Goal: Task Accomplishment & Management: Complete application form

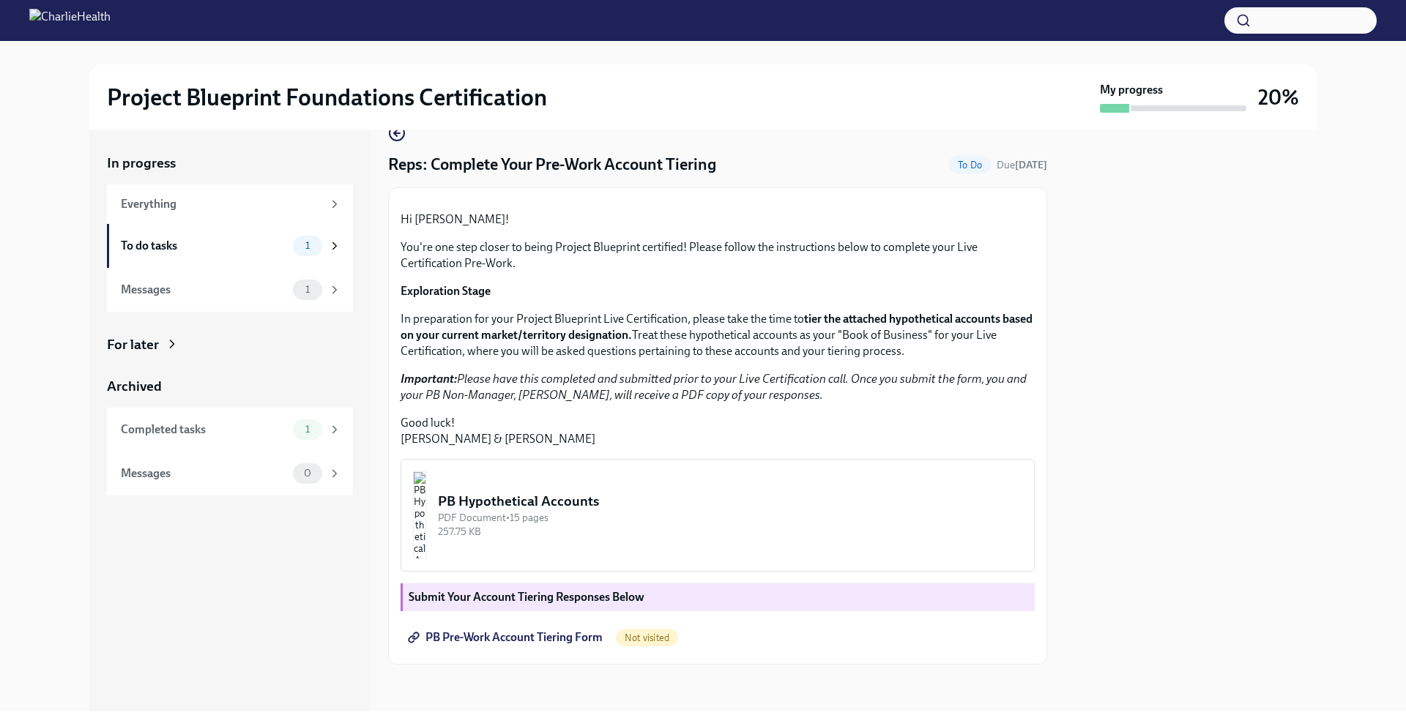
scroll to position [181, 0]
click at [426, 503] on img "button" at bounding box center [419, 516] width 13 height 88
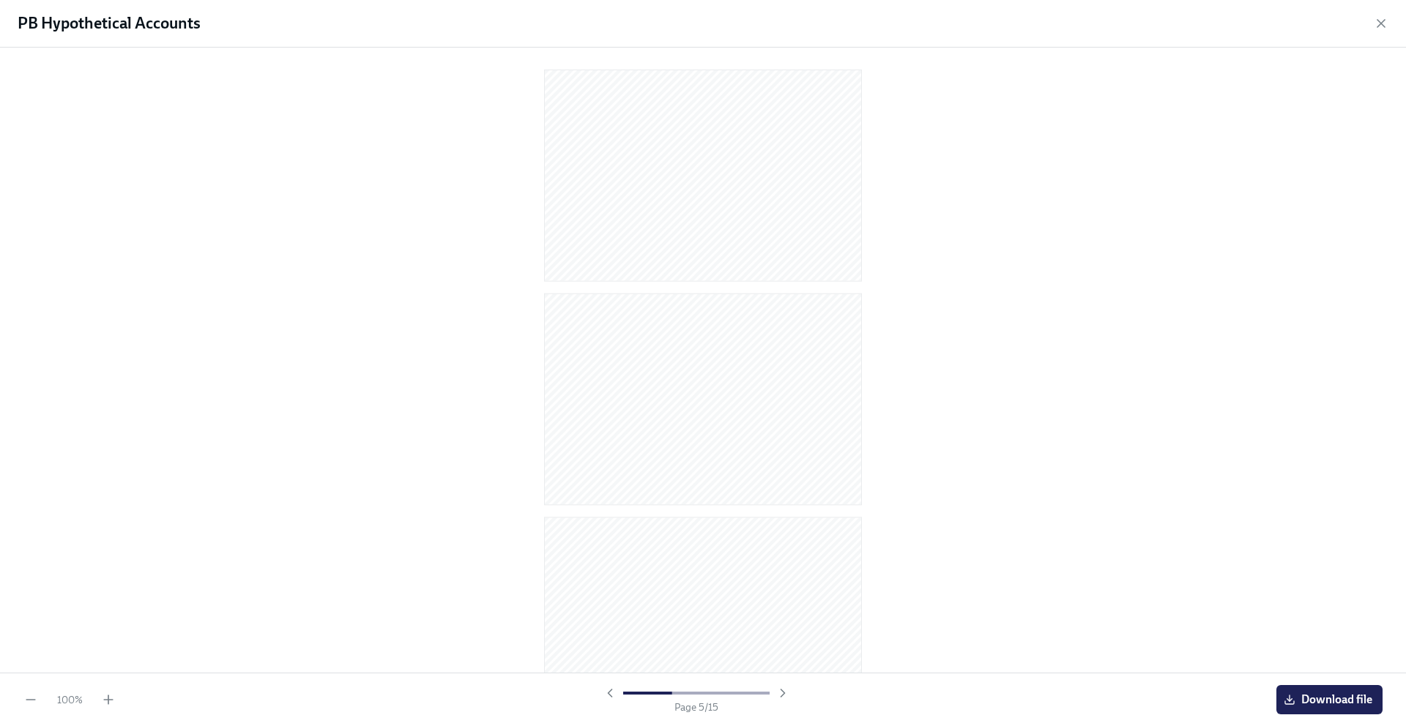
scroll to position [0, 0]
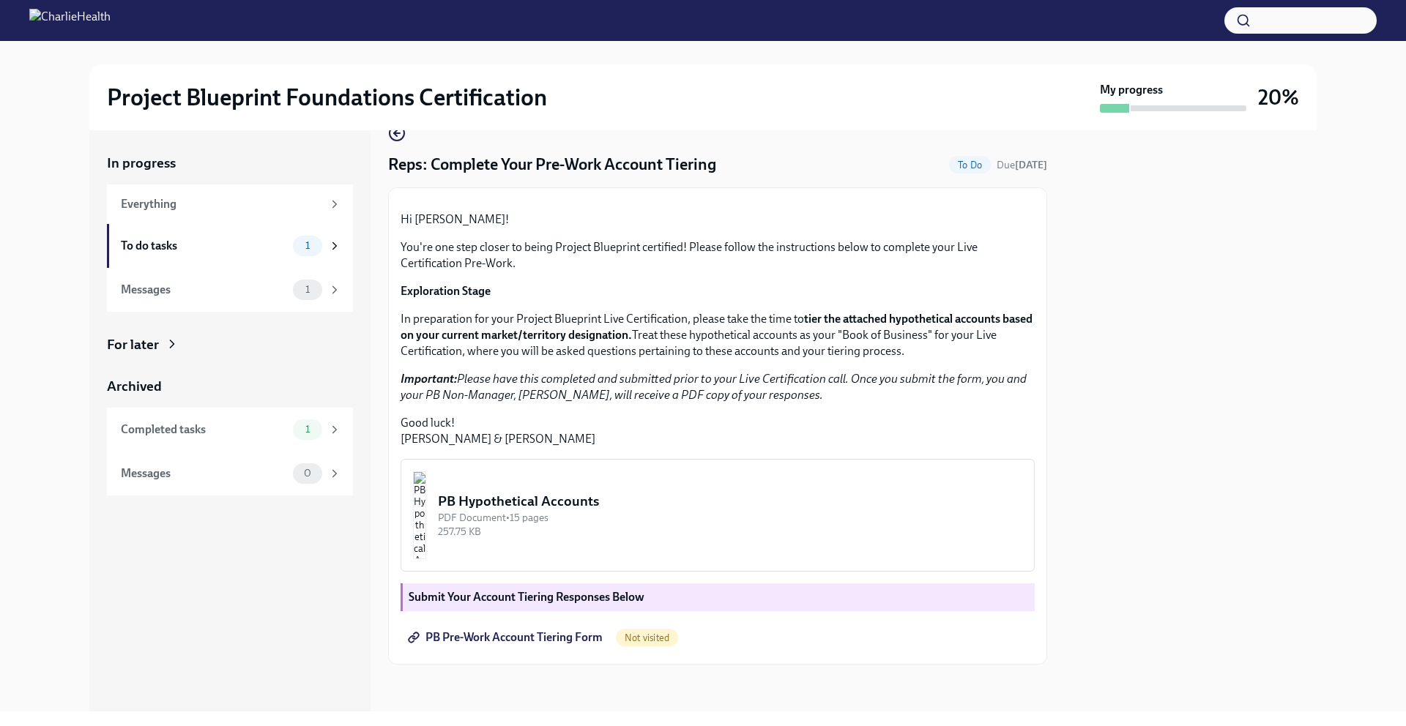
scroll to position [181, 0]
click at [551, 642] on span "PB Pre-Work Account Tiering Form" at bounding box center [507, 638] width 192 height 15
click at [111, 26] on img at bounding box center [69, 20] width 81 height 23
click at [175, 100] on h2 "Project Blueprint Foundations Certification" at bounding box center [327, 97] width 440 height 29
click at [201, 420] on div "Completed tasks 1" at bounding box center [231, 430] width 220 height 21
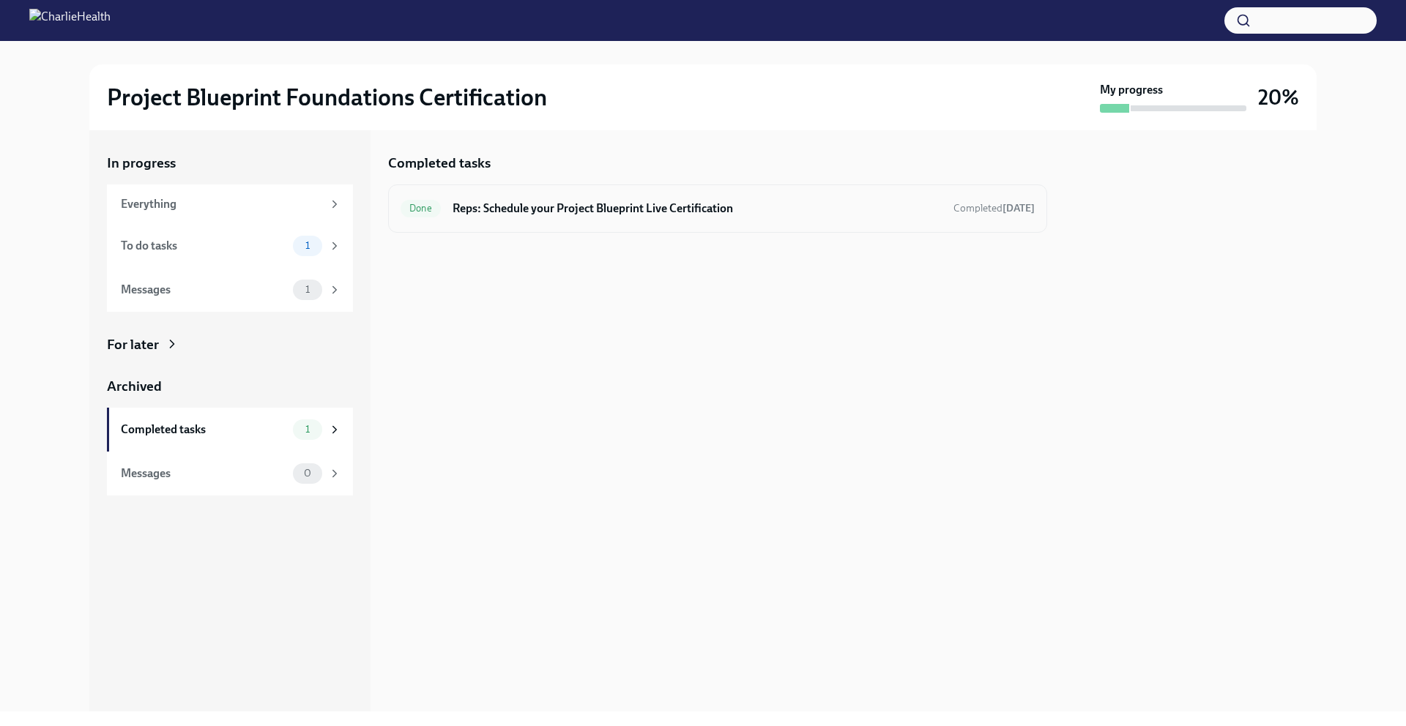
click at [655, 201] on h6 "Reps: Schedule your Project Blueprint Live Certification" at bounding box center [697, 209] width 489 height 16
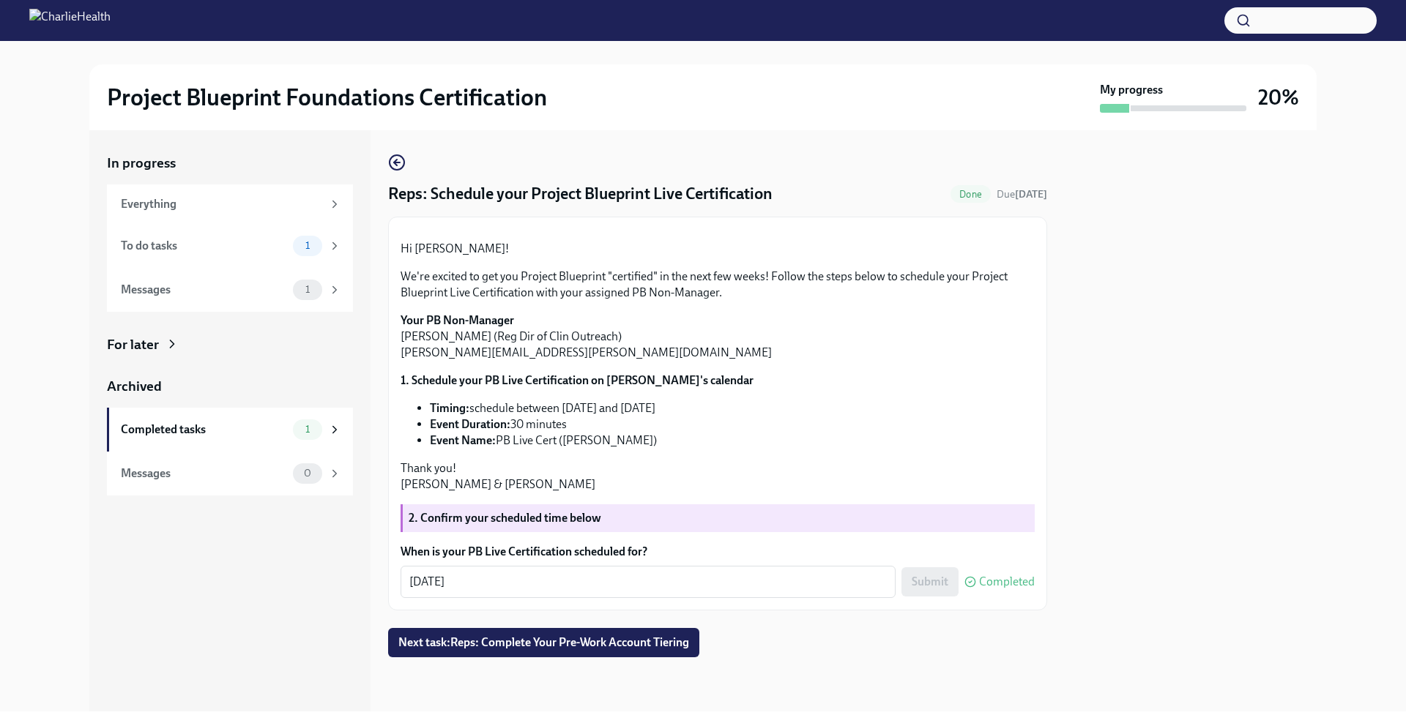
scroll to position [144, 0]
drag, startPoint x: 549, startPoint y: 363, endPoint x: 389, endPoint y: 360, distance: 159.7
click at [389, 360] on div "Hi [PERSON_NAME]! We're excited to get you Project Blueprint "certified" in the…" at bounding box center [717, 414] width 659 height 394
copy p "[PERSON_NAME][EMAIL_ADDRESS][PERSON_NAME][DOMAIN_NAME]"
click at [204, 251] on div "To do tasks" at bounding box center [204, 246] width 166 height 16
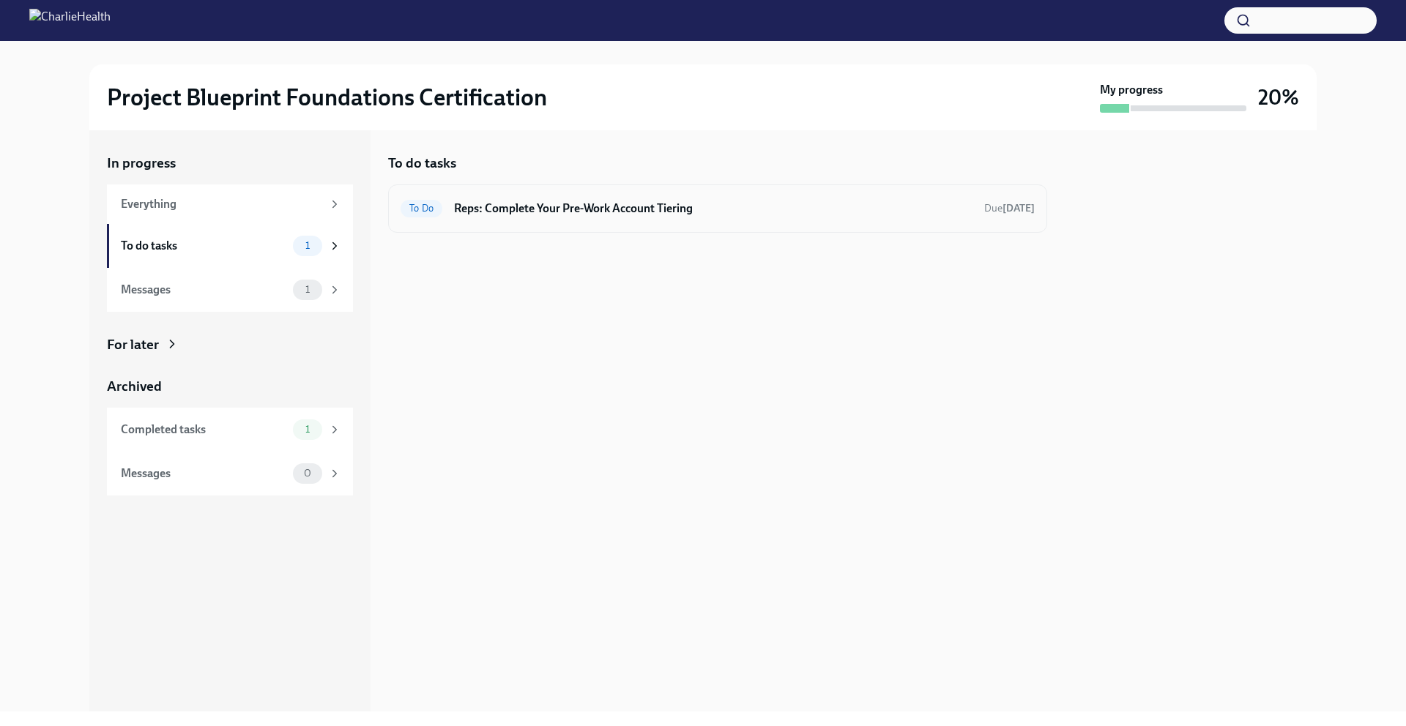
click at [551, 208] on h6 "Reps: Complete Your Pre-Work Account Tiering" at bounding box center [713, 209] width 519 height 16
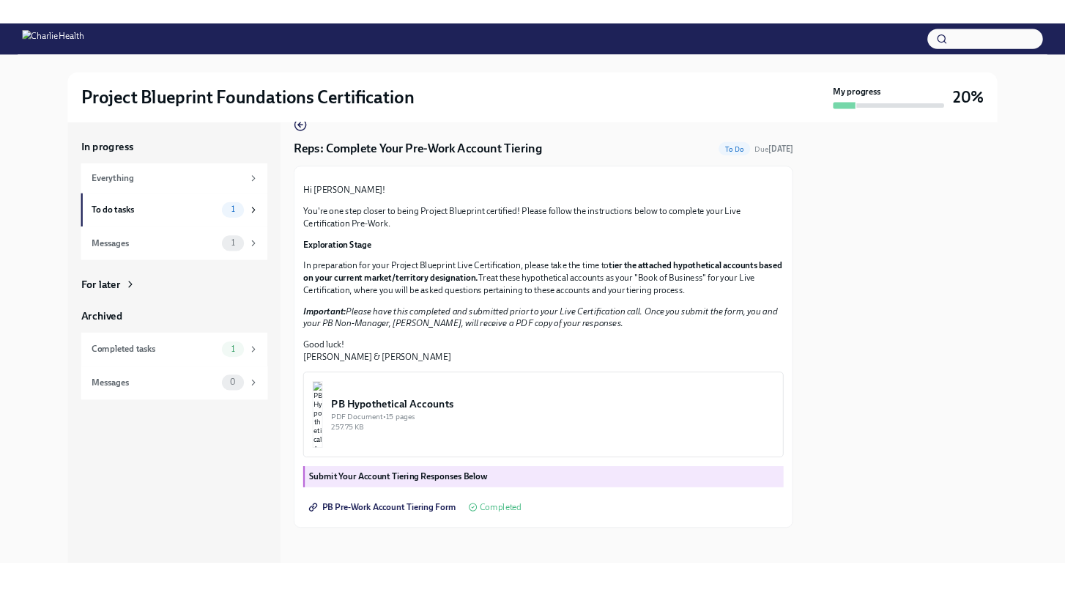
scroll to position [181, 0]
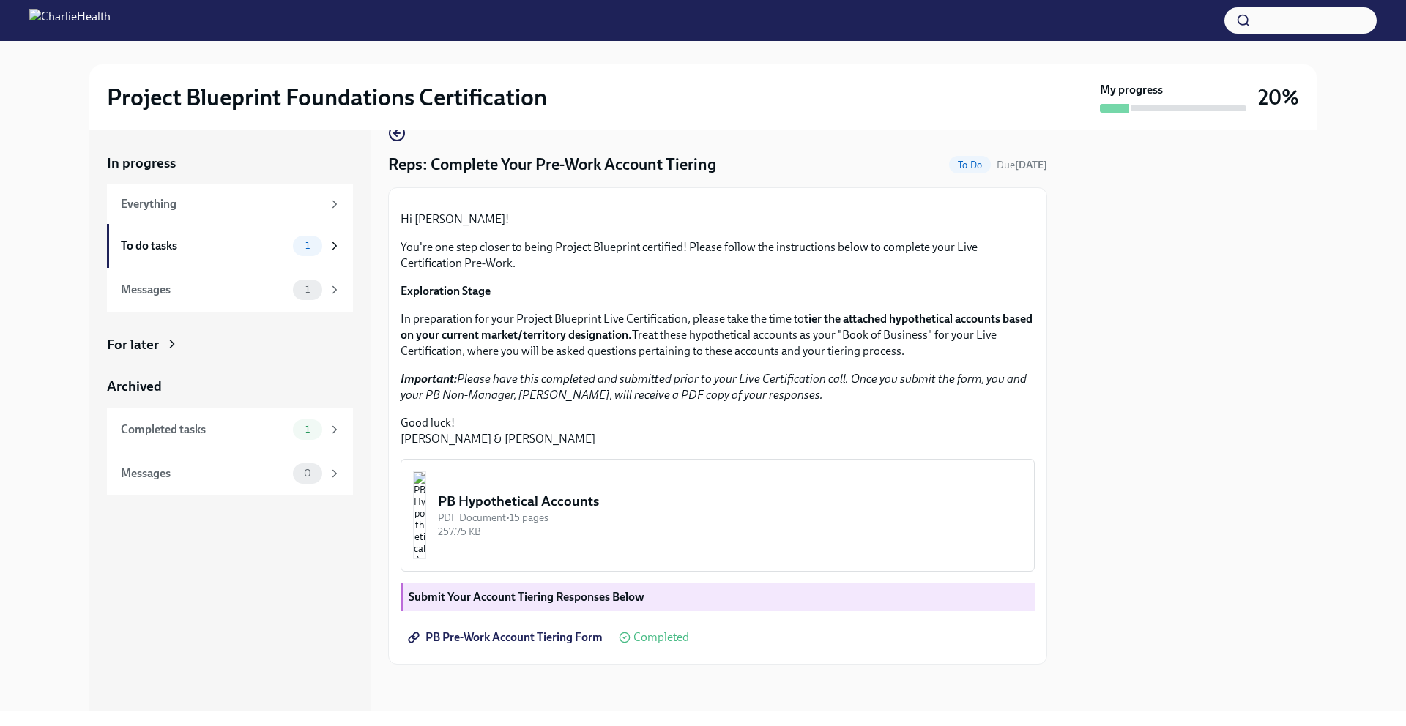
click at [426, 510] on img "button" at bounding box center [419, 516] width 13 height 88
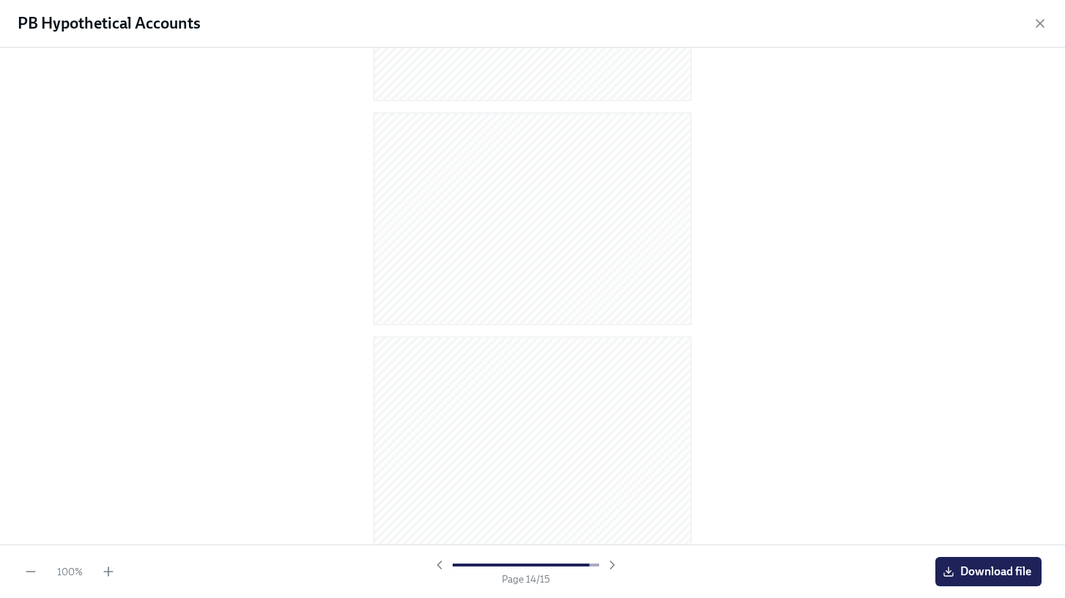
scroll to position [2873, 0]
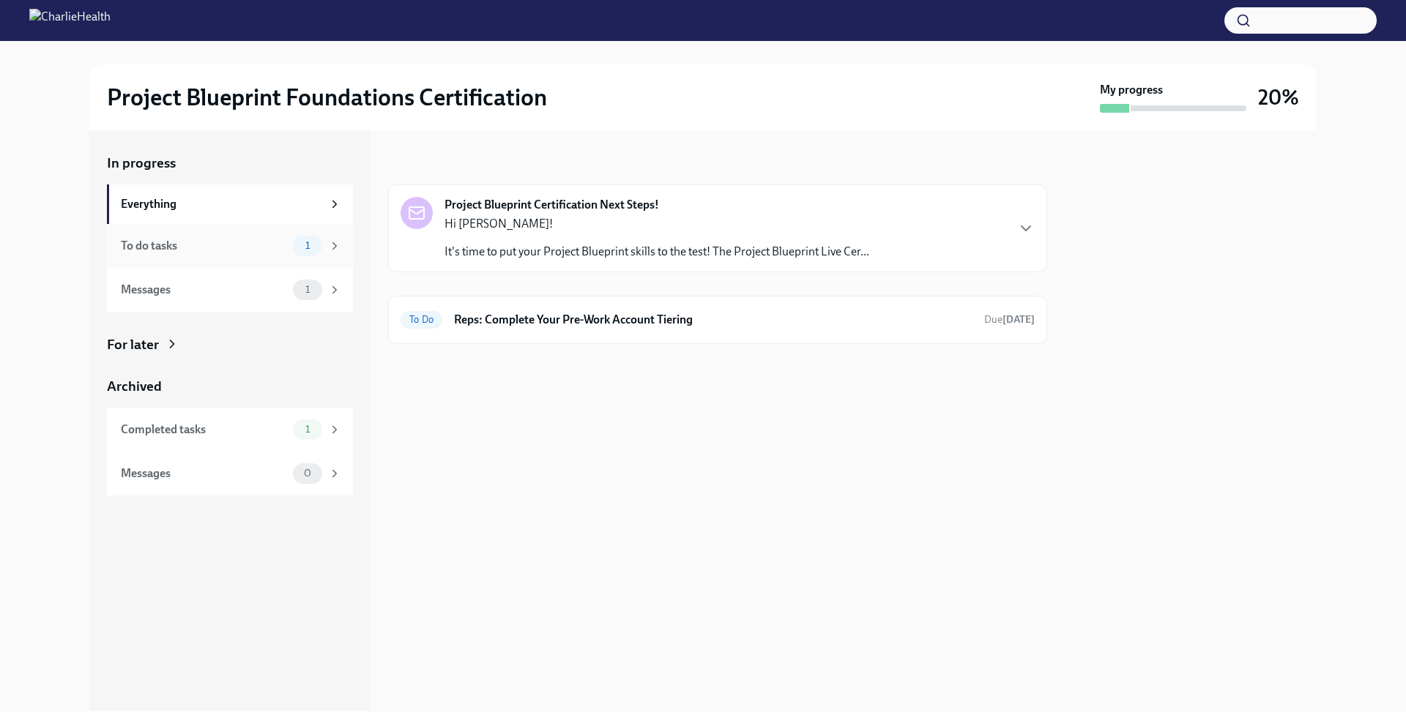
click at [206, 239] on div "To do tasks" at bounding box center [204, 246] width 166 height 16
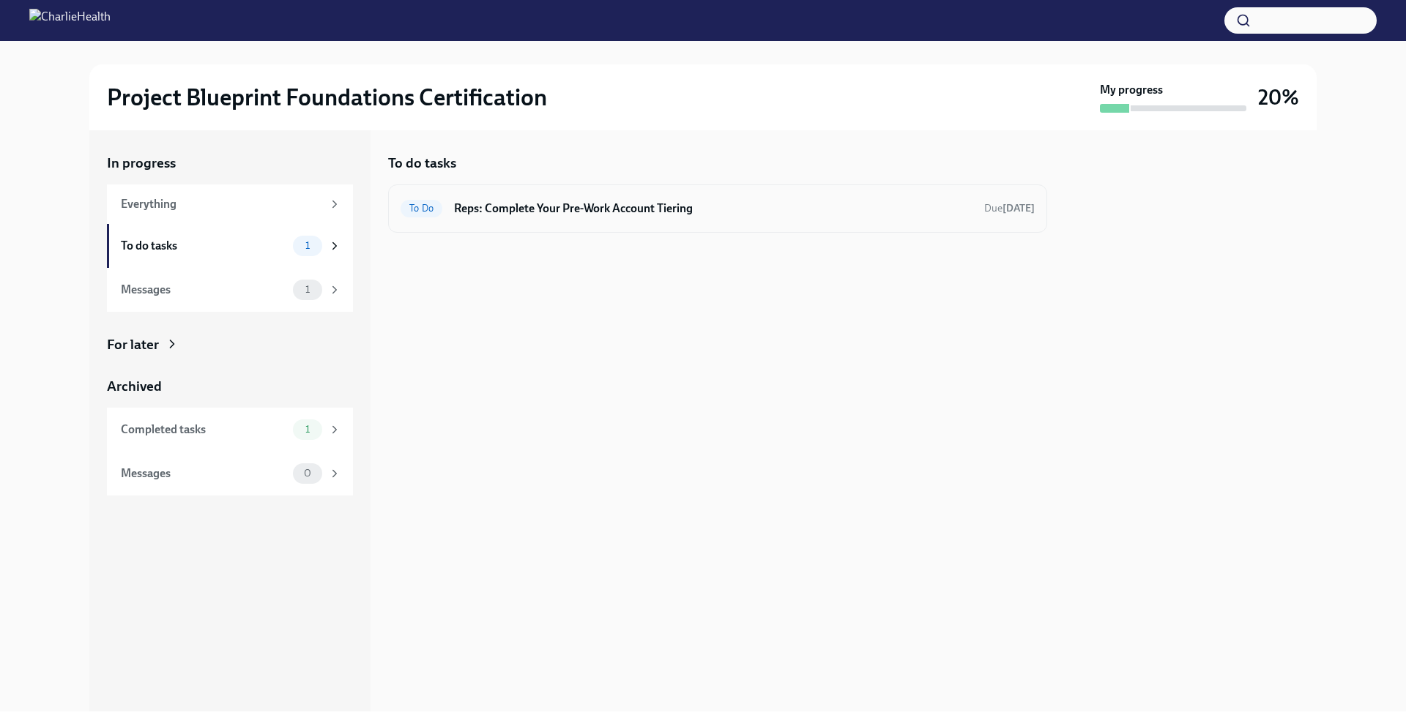
click at [546, 218] on div "To Do Reps: Complete Your Pre-Work Account Tiering Due [DATE]" at bounding box center [718, 208] width 634 height 23
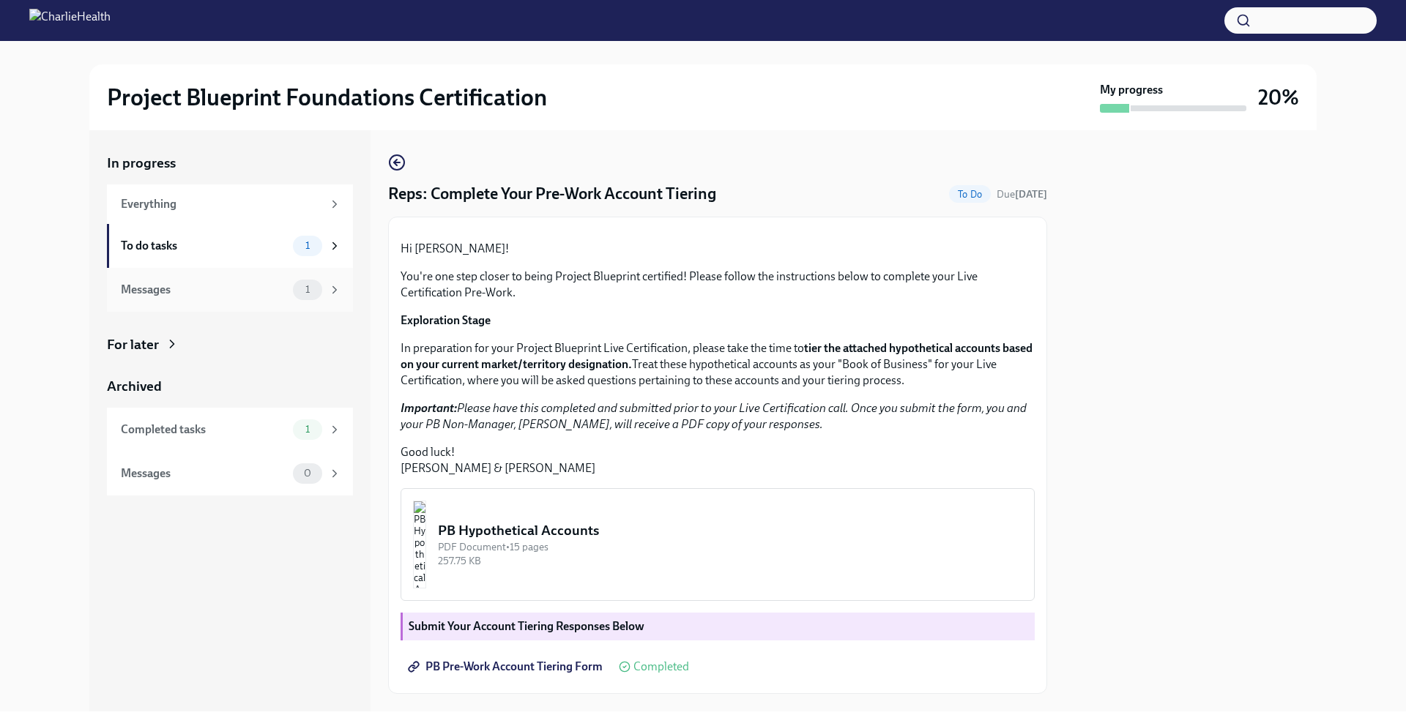
click at [256, 300] on div "Messages 1" at bounding box center [230, 290] width 246 height 44
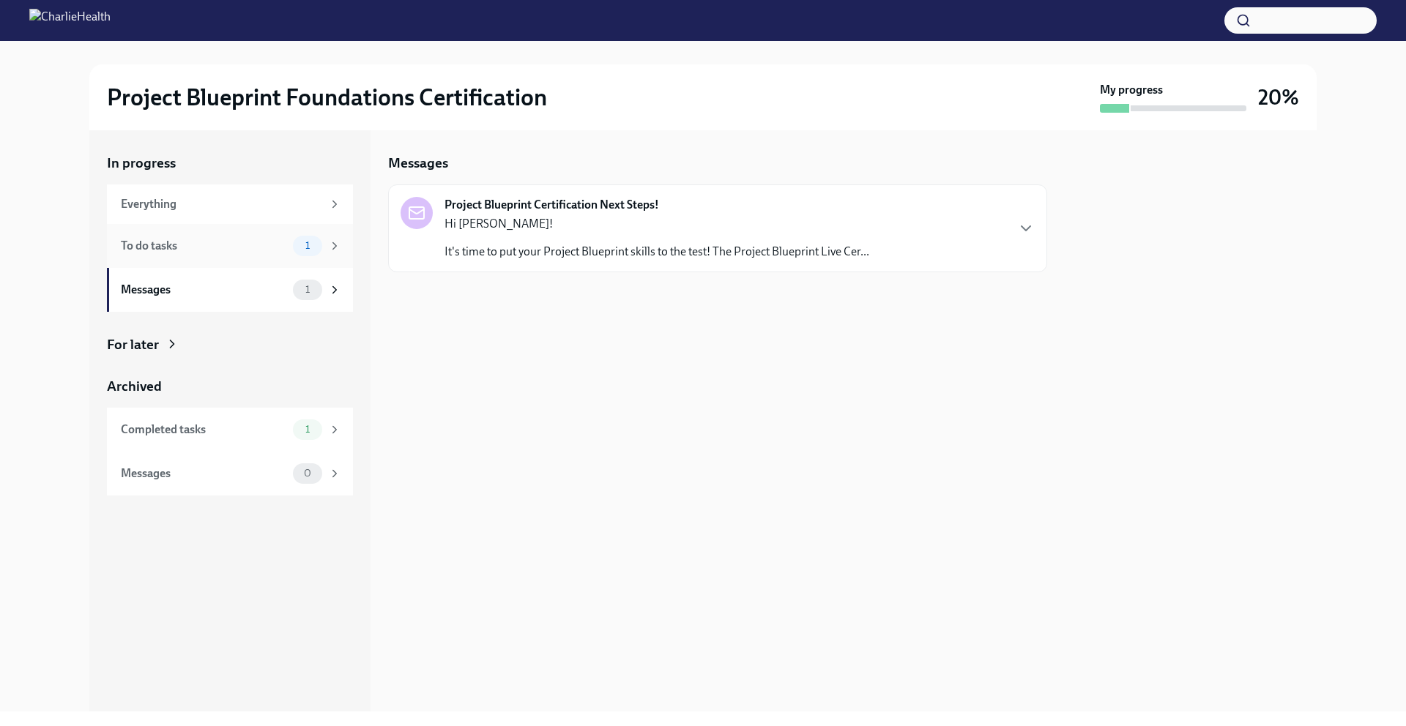
click at [228, 246] on div "To do tasks" at bounding box center [204, 246] width 166 height 16
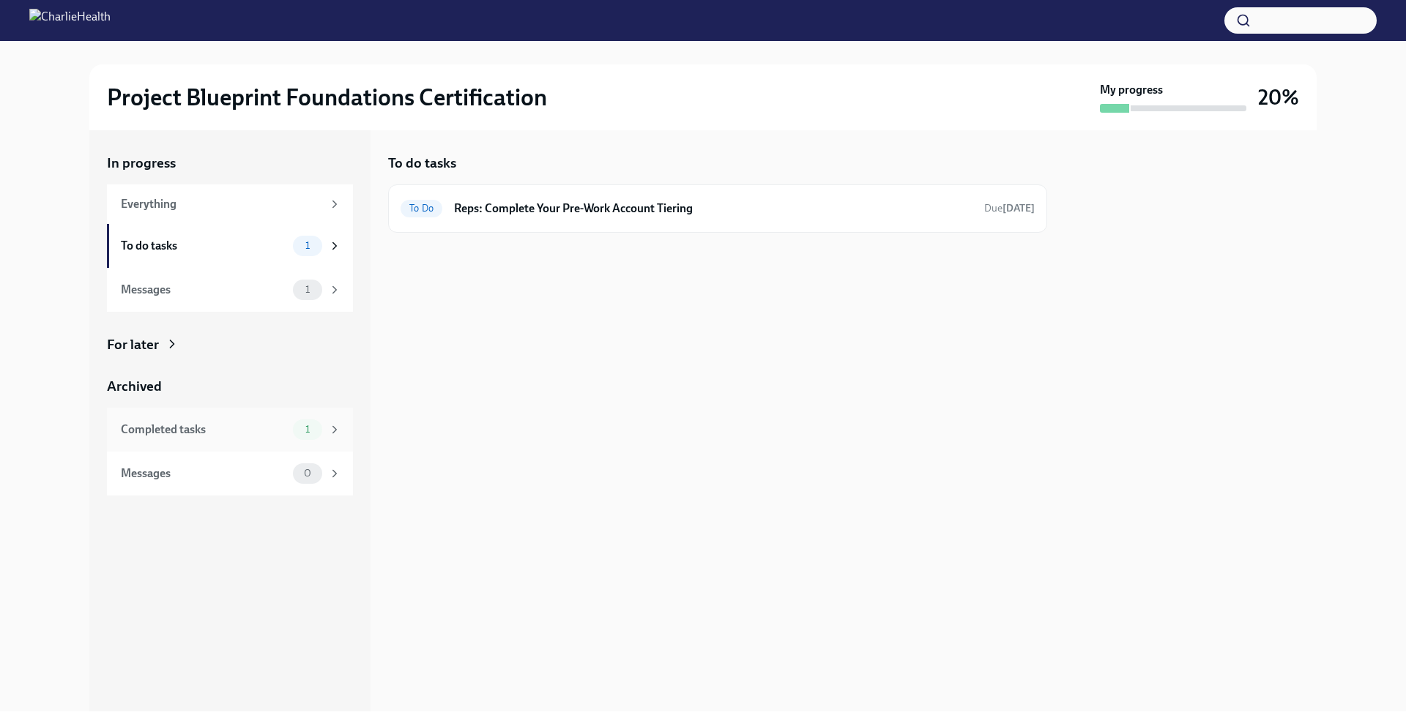
click at [234, 417] on div "Completed tasks 1" at bounding box center [230, 430] width 246 height 44
click at [243, 237] on div "To do tasks 1" at bounding box center [231, 246] width 220 height 21
click at [494, 226] on div "To Do Reps: Complete Your Pre-Work Account Tiering Due [DATE]" at bounding box center [717, 209] width 659 height 48
click at [505, 218] on div "To Do Reps: Complete Your Pre-Work Account Tiering Due [DATE]" at bounding box center [718, 208] width 634 height 23
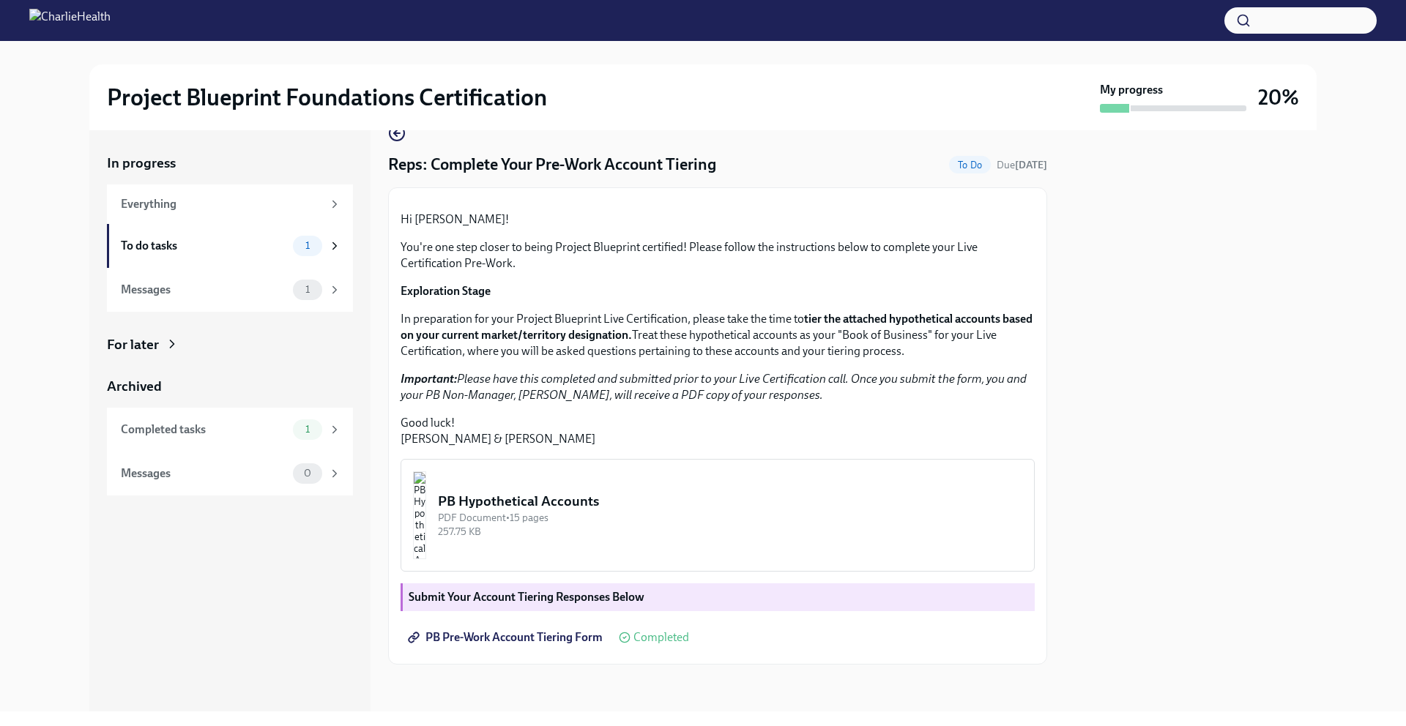
scroll to position [181, 0]
click at [256, 236] on div "To do tasks 1" at bounding box center [231, 246] width 220 height 21
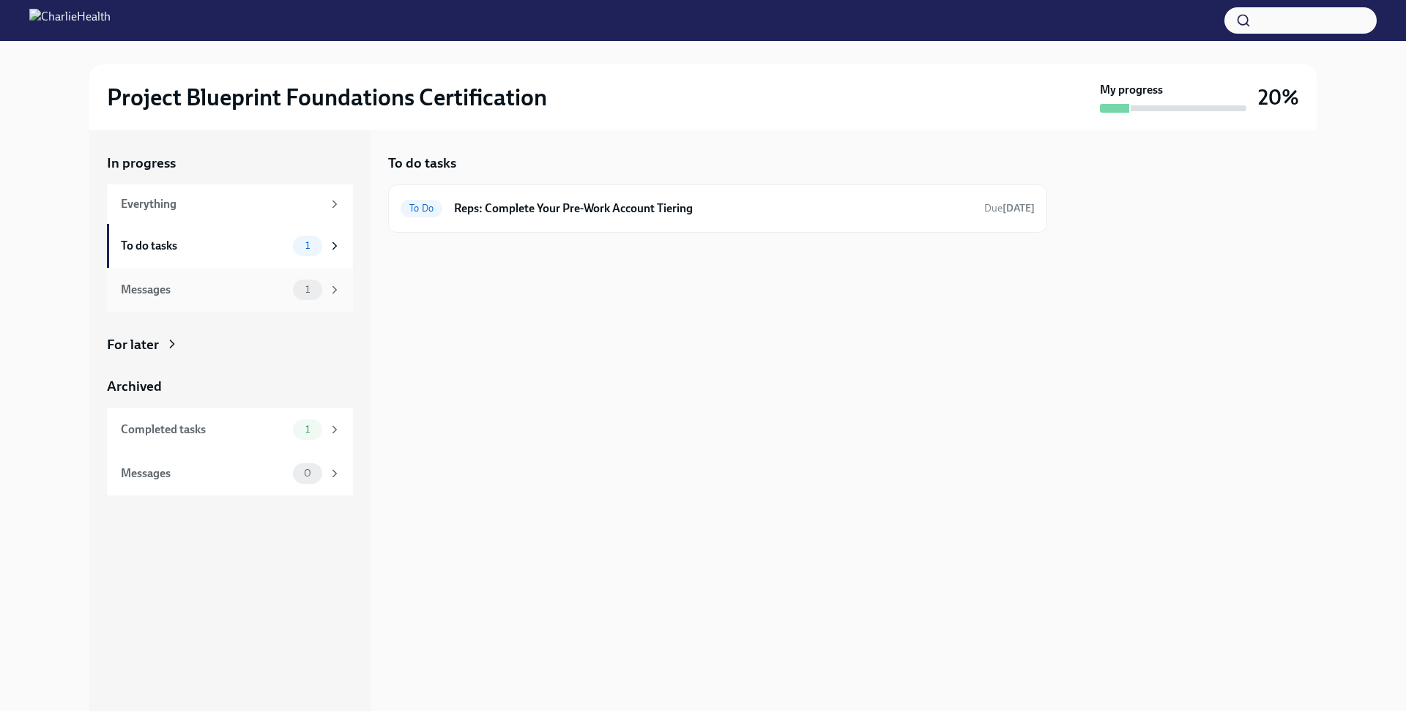
click at [244, 288] on div "Messages" at bounding box center [204, 290] width 166 height 16
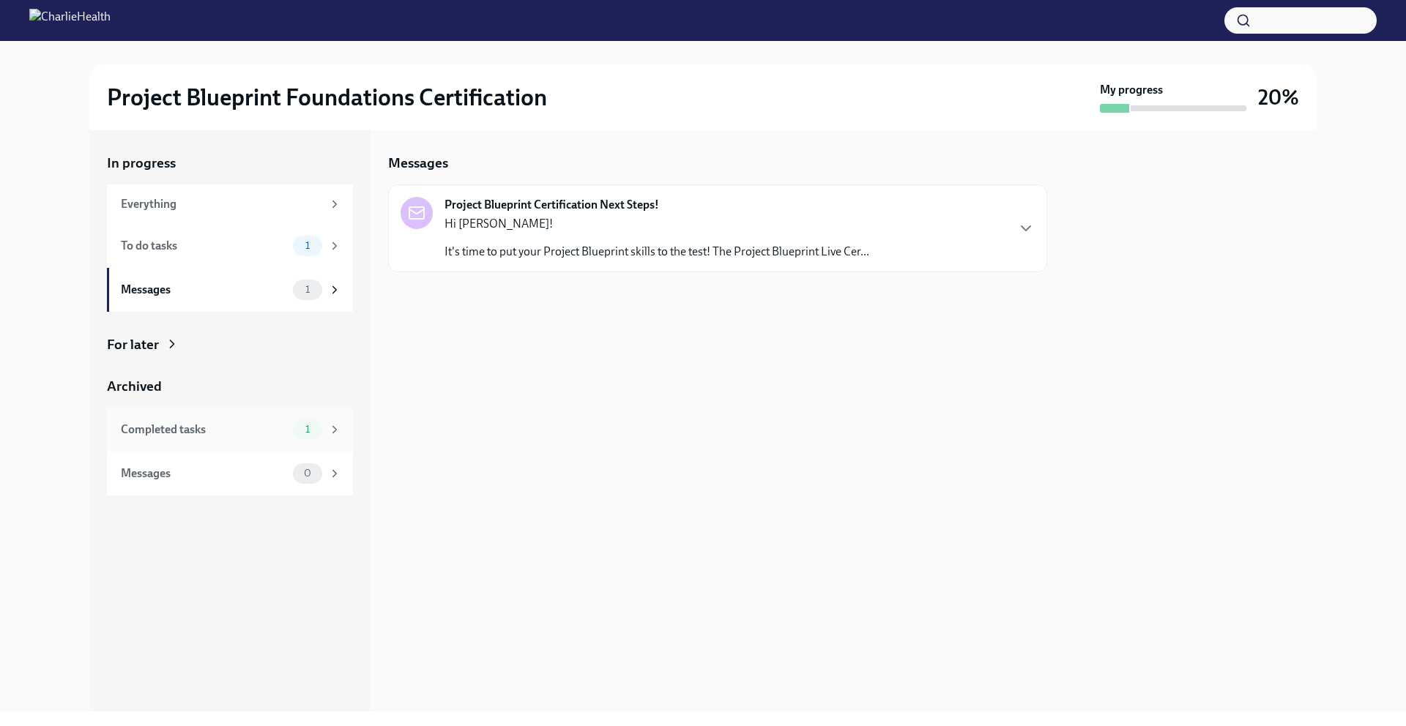
click at [238, 431] on div "Completed tasks" at bounding box center [204, 430] width 166 height 16
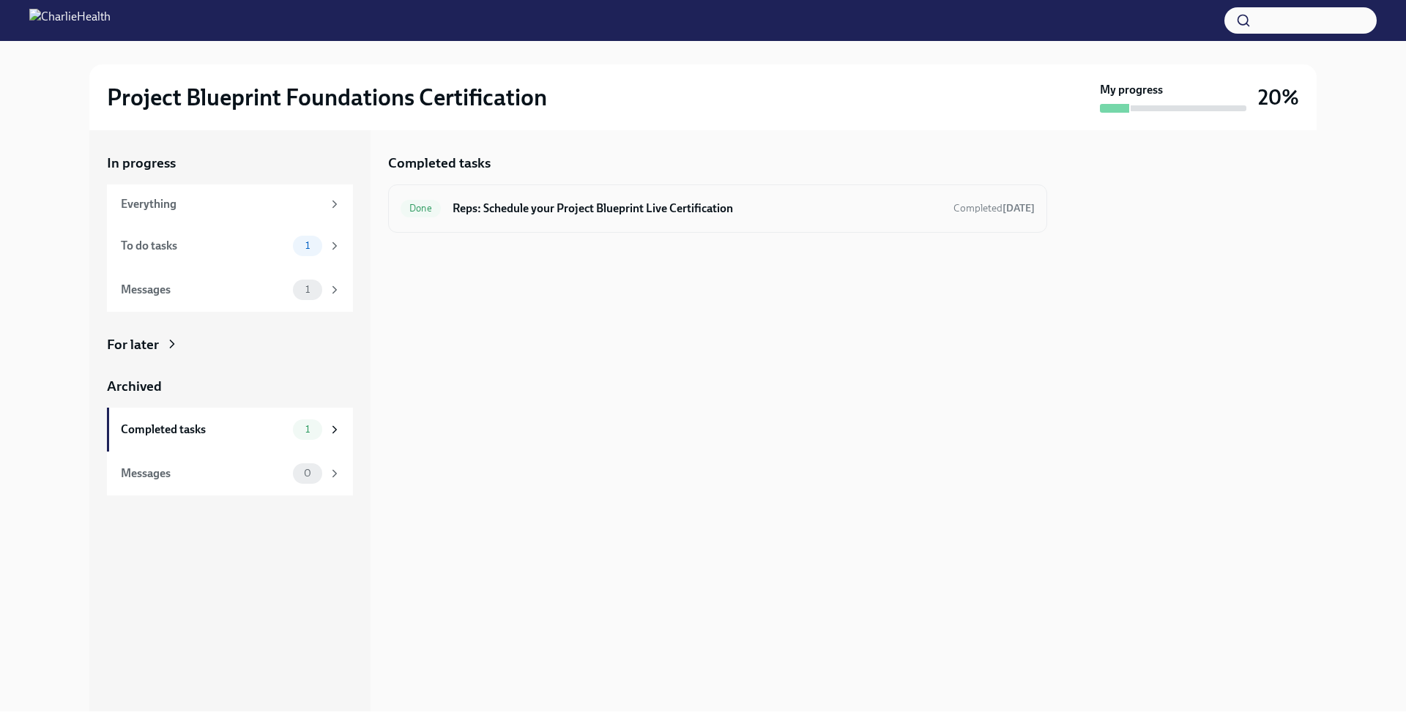
click at [551, 207] on h6 "Reps: Schedule your Project Blueprint Live Certification" at bounding box center [697, 209] width 489 height 16
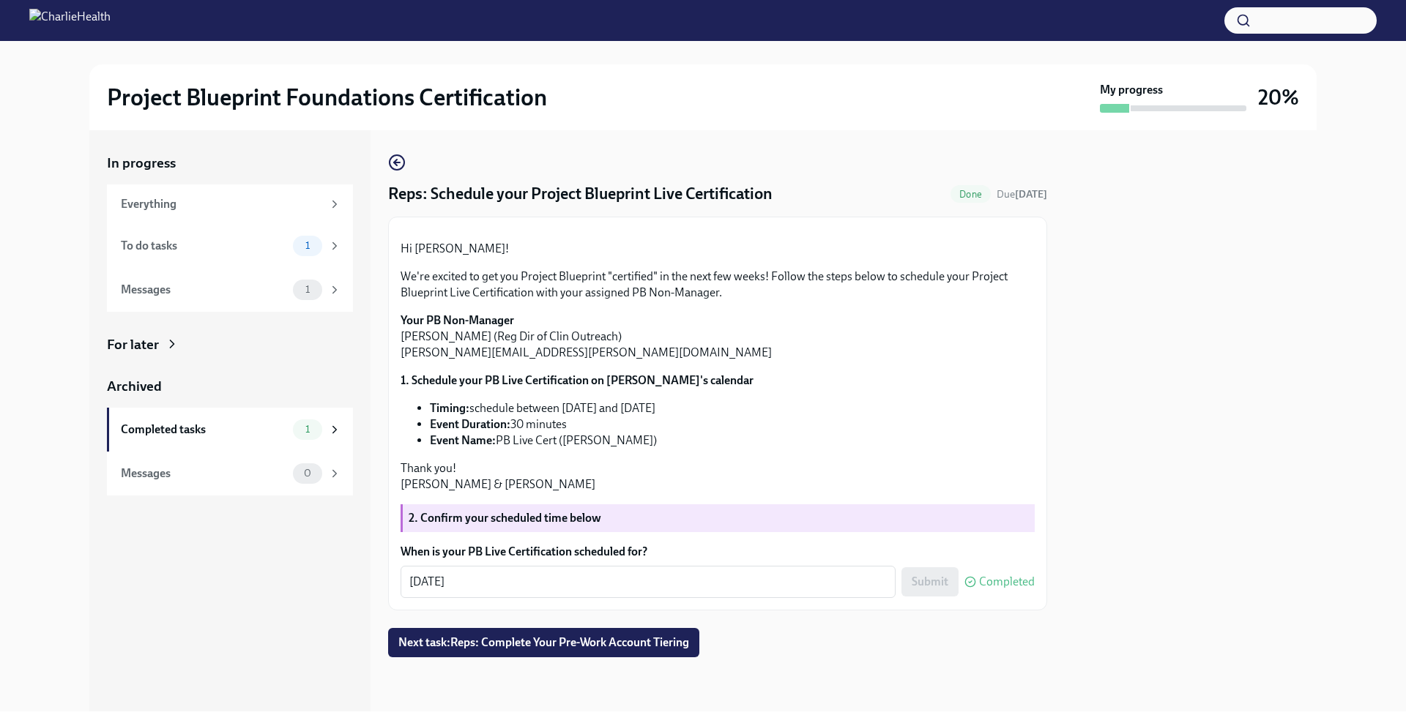
scroll to position [144, 0]
